Goal: Transaction & Acquisition: Purchase product/service

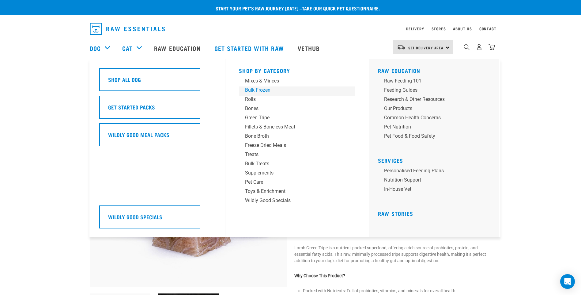
click at [266, 91] on div "Bulk Frozen" at bounding box center [293, 89] width 96 height 7
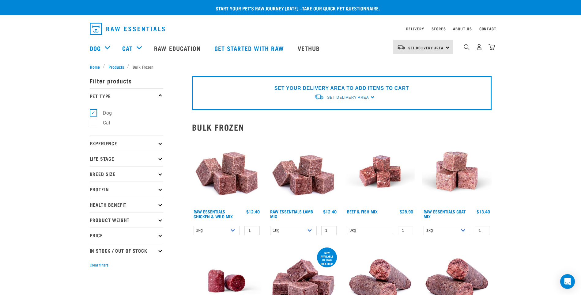
click at [235, 181] on img at bounding box center [227, 172] width 70 height 70
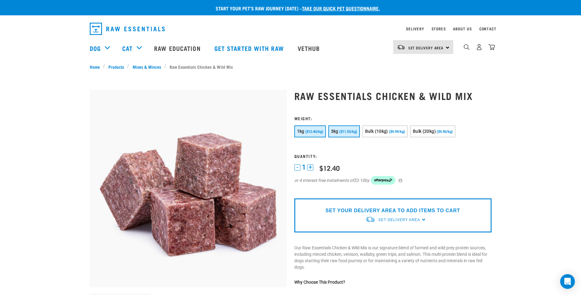
click at [346, 135] on button "3kg ($11.53/kg)" at bounding box center [344, 131] width 32 height 12
